Goal: Task Accomplishment & Management: Use online tool/utility

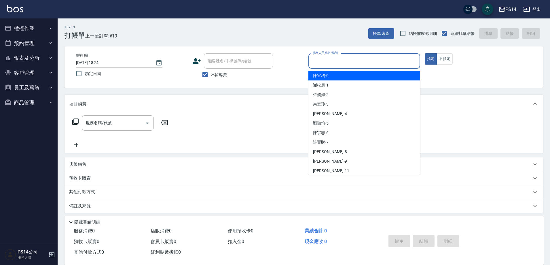
click at [364, 60] on input "服務人員姓名/編號" at bounding box center [364, 61] width 106 height 10
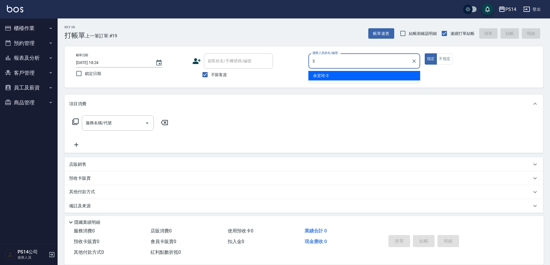
type input "余宜玲-3"
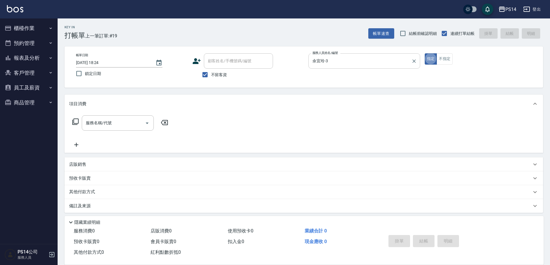
type button "true"
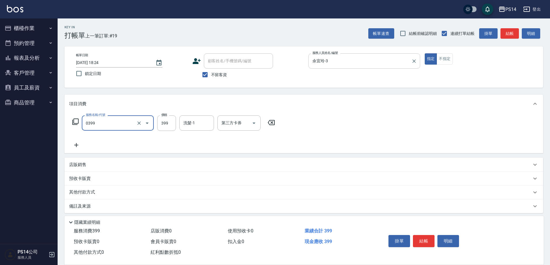
type input "海鹽399(0399)"
type input "[PERSON_NAME]-11"
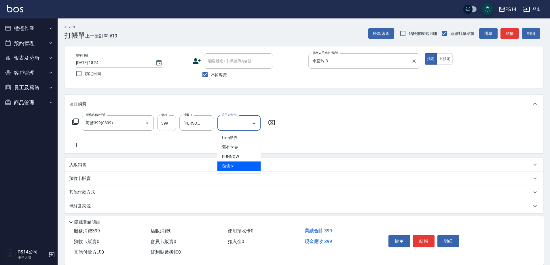
type input "儲值卡"
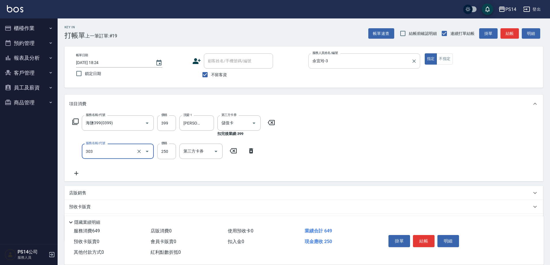
type input "剪髮(303)"
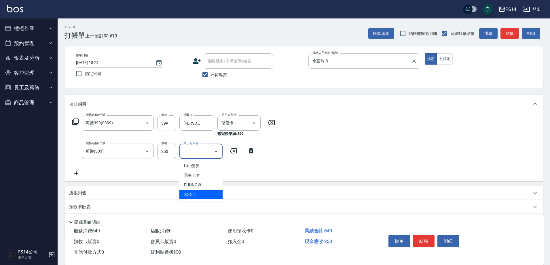
type input "儲值卡"
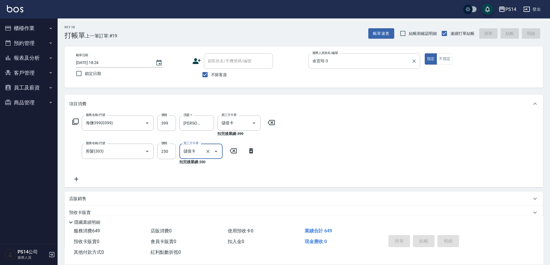
type input "[DATE] 19:38"
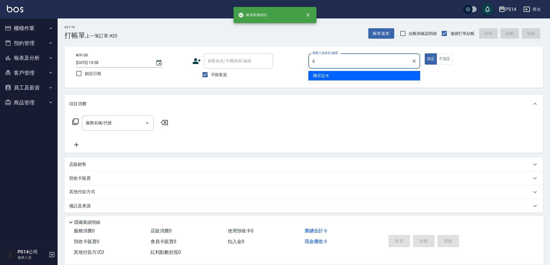
type input "陳宗志-6"
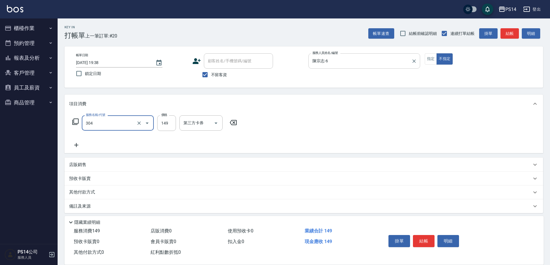
type input "剪髮(304)"
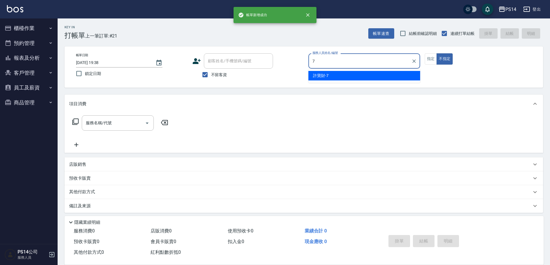
type input "許寶財-7"
type button "false"
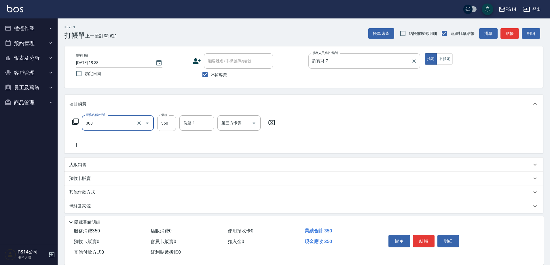
type input "洗+剪(308)"
type input "[PERSON_NAME]-11"
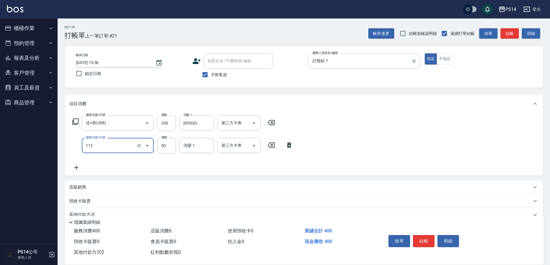
type input "精油50(112)"
type input "[PERSON_NAME]-11"
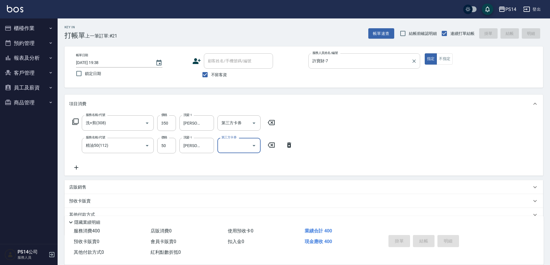
type input "[DATE] 19:39"
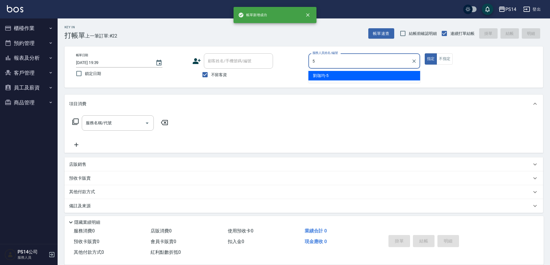
type input "[PERSON_NAME]-5"
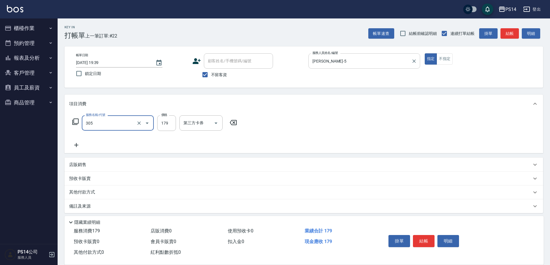
type input "剪髮(305)"
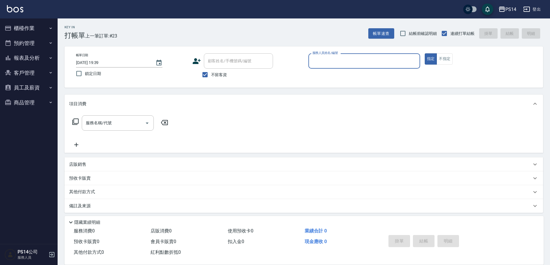
click at [24, 56] on button "報表及分析" at bounding box center [28, 57] width 53 height 15
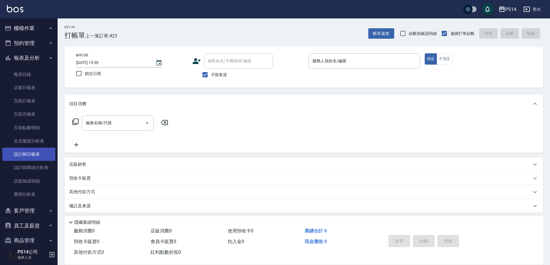
click at [35, 154] on link "設計師日報表" at bounding box center [28, 153] width 53 height 13
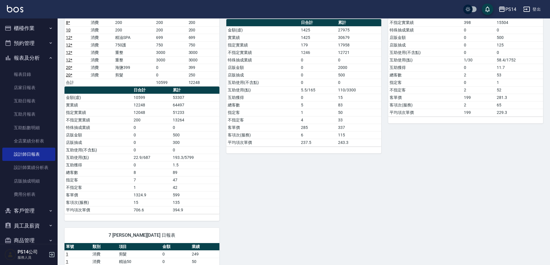
scroll to position [115, 0]
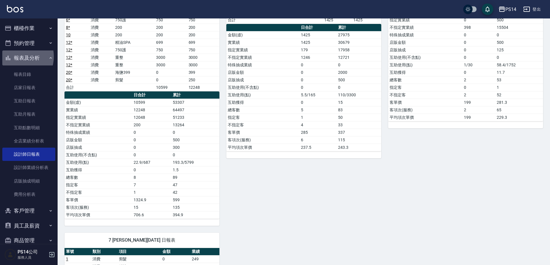
click at [16, 56] on button "報表及分析" at bounding box center [28, 57] width 53 height 15
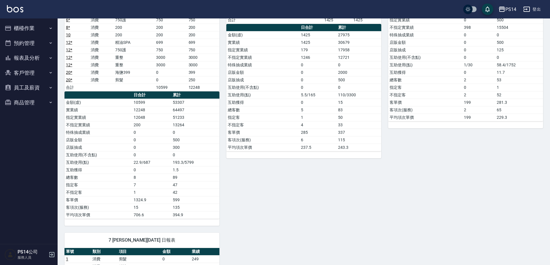
click at [19, 27] on button "櫃檯作業" at bounding box center [28, 28] width 53 height 15
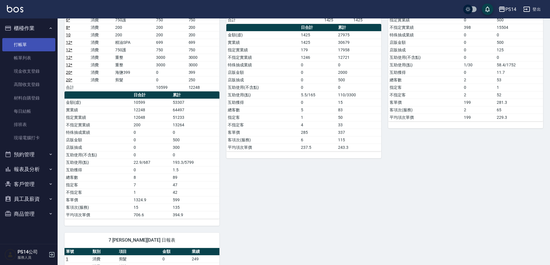
click at [26, 45] on link "打帳單" at bounding box center [28, 44] width 53 height 13
